Goal: Find specific page/section: Find specific page/section

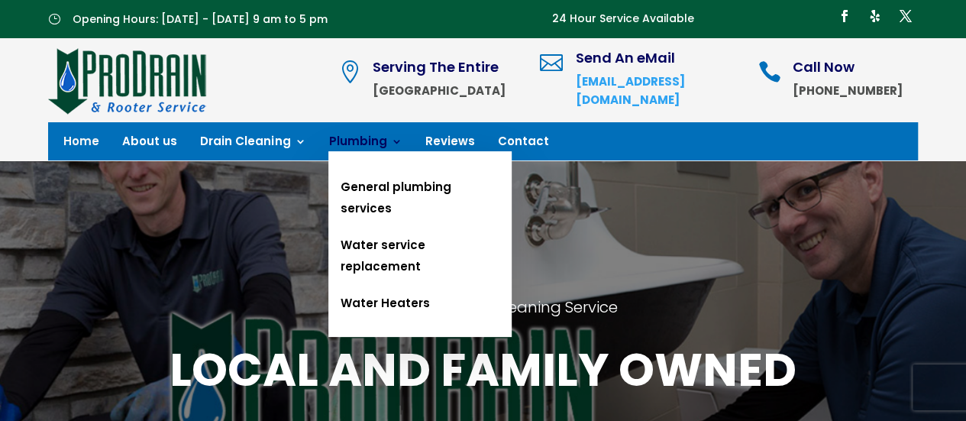
click at [362, 144] on link "Plumbing" at bounding box center [364, 144] width 73 height 17
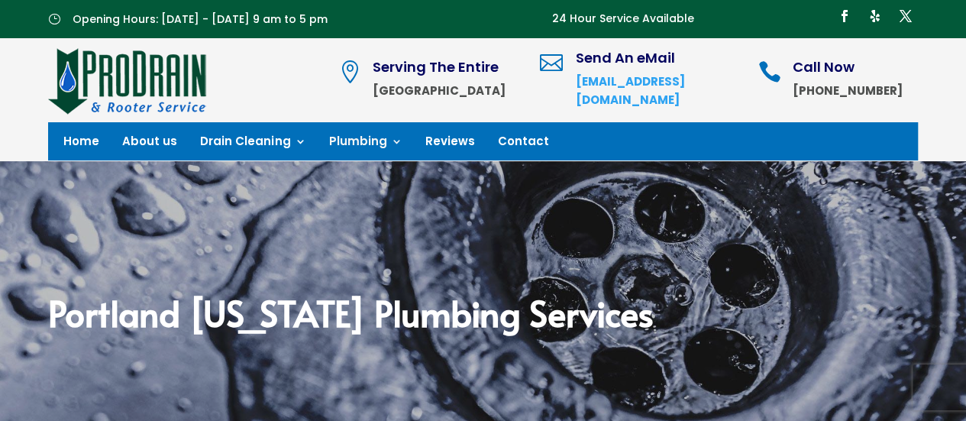
scroll to position [373, 0]
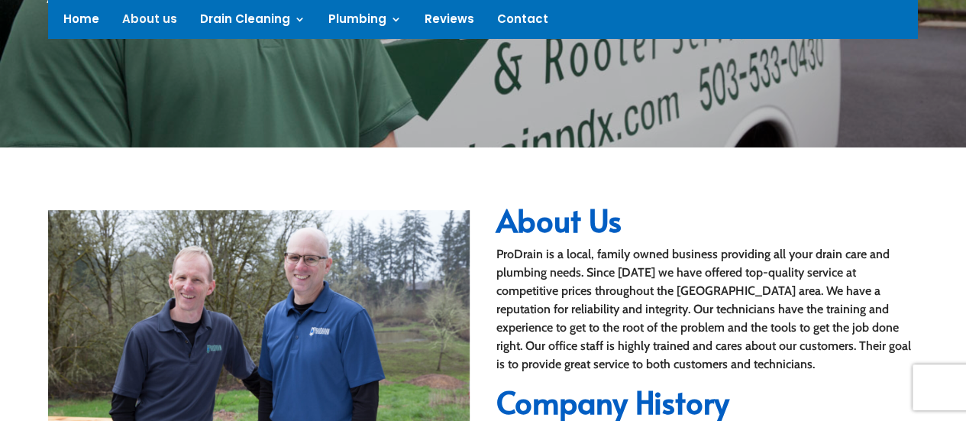
scroll to position [458, 0]
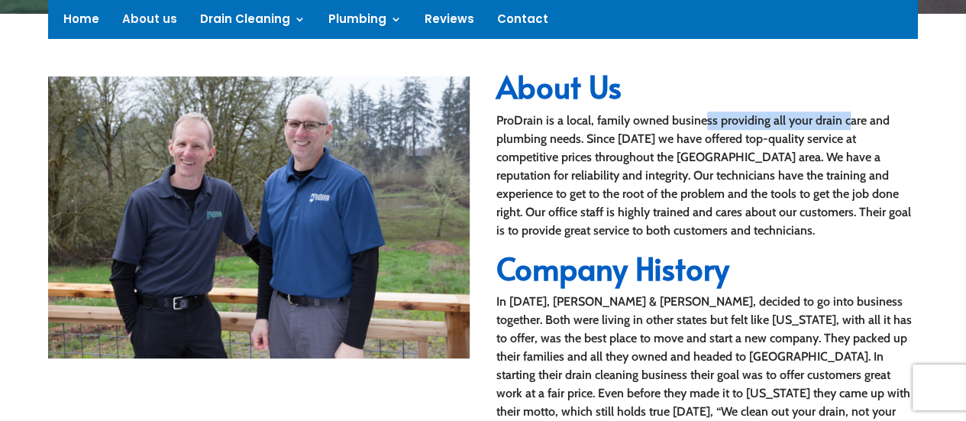
drag, startPoint x: 756, startPoint y: 128, endPoint x: 723, endPoint y: 147, distance: 39.0
click at [846, 128] on div "ProDrain is a local, family owned business providing all your drain care and pl…" at bounding box center [707, 176] width 422 height 128
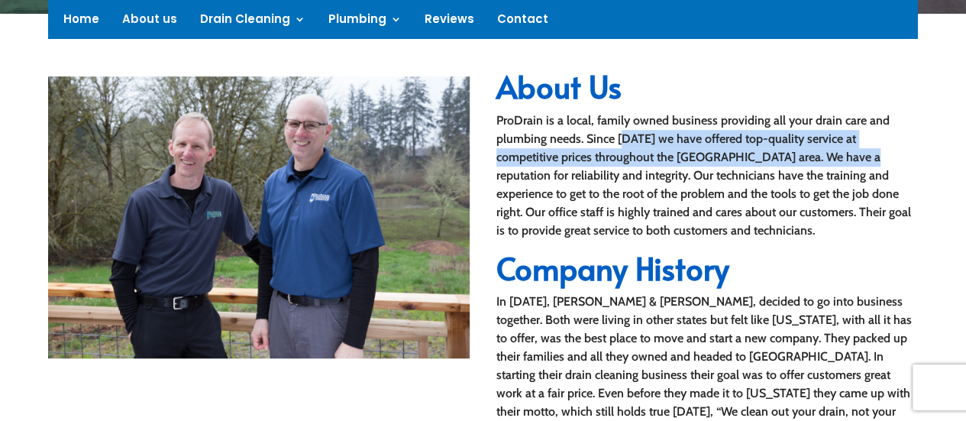
drag, startPoint x: 623, startPoint y: 144, endPoint x: 797, endPoint y: 156, distance: 174.5
click at [799, 150] on div "ProDrain is a local, family owned business providing all your drain care and pl…" at bounding box center [707, 176] width 422 height 128
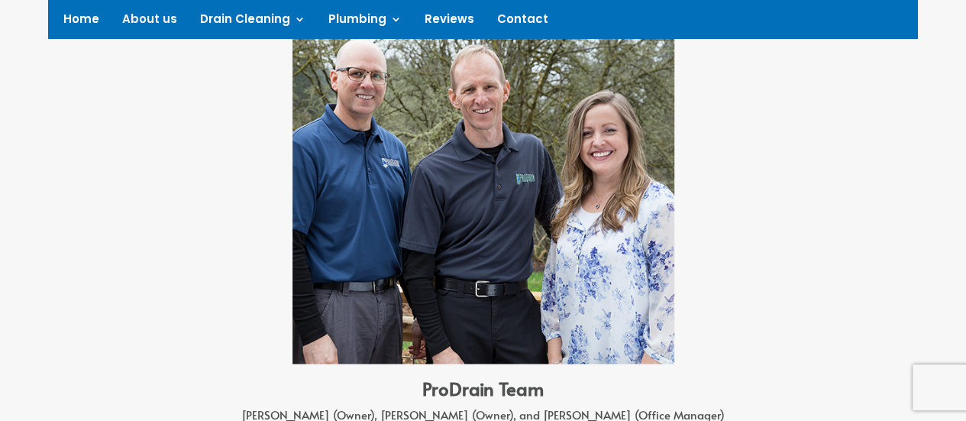
scroll to position [1146, 0]
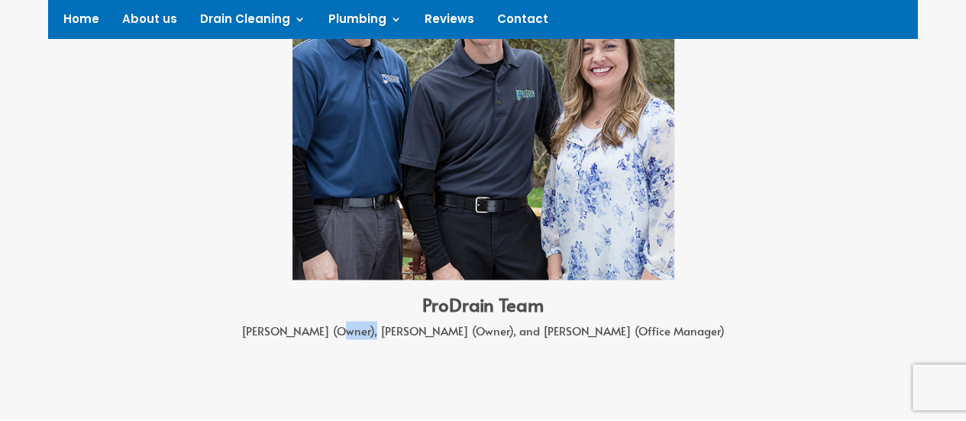
drag, startPoint x: 441, startPoint y: 313, endPoint x: 416, endPoint y: 308, distance: 25.0
click at [416, 321] on div "George (Owner), Tyler (Owner), and Aimee (Office Manager)" at bounding box center [483, 334] width 742 height 26
copy div "Tyler"
